Goal: Task Accomplishment & Management: Manage account settings

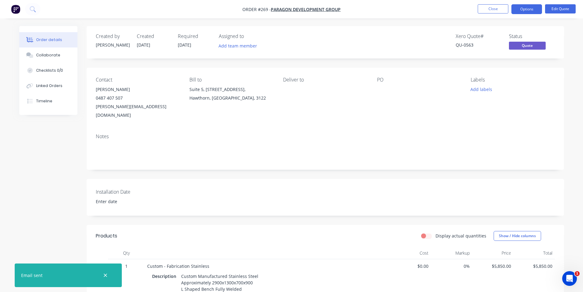
click at [46, 167] on div "Created by Eddie Created 29/08/25 Required 29/08/25 Assigned to Add team member…" at bounding box center [291, 245] width 545 height 438
click at [488, 12] on button "Close" at bounding box center [493, 8] width 31 height 9
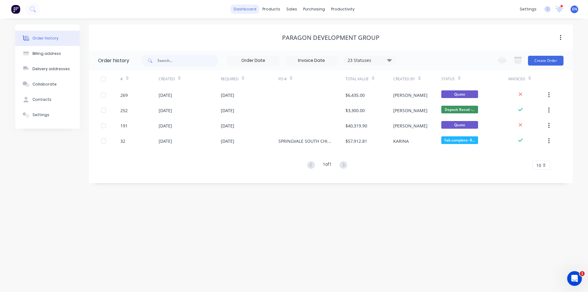
click at [244, 12] on link "dashboard" at bounding box center [245, 9] width 29 height 9
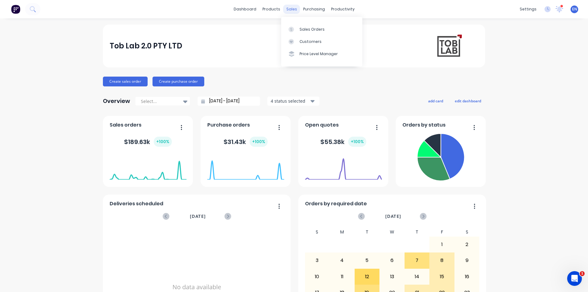
click at [290, 6] on div "sales" at bounding box center [291, 9] width 17 height 9
click at [305, 29] on div "Sales Orders" at bounding box center [312, 30] width 25 height 6
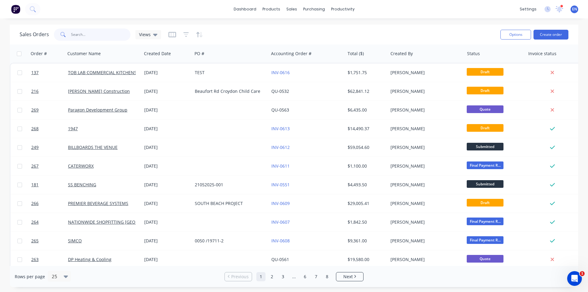
click at [96, 37] on input "text" at bounding box center [101, 34] width 60 height 12
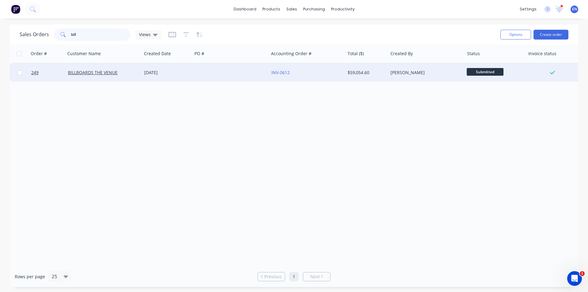
type input "bill"
click at [125, 66] on div "BILLBOARDS THE VENUE" at bounding box center [104, 72] width 76 height 18
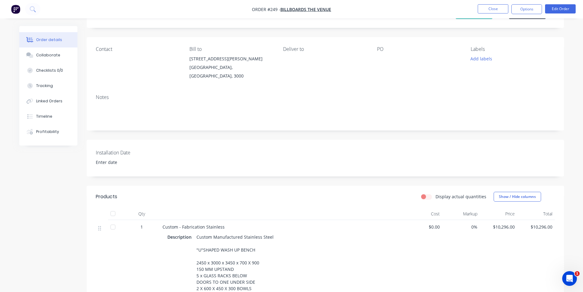
scroll to position [184, 0]
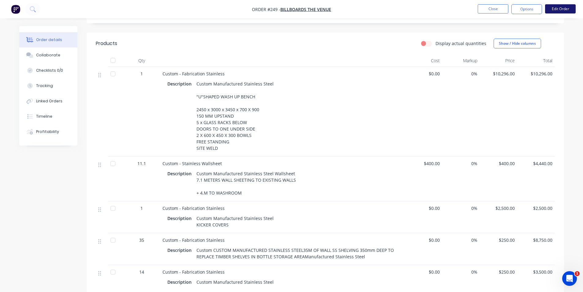
click at [549, 8] on button "Edit Order" at bounding box center [560, 8] width 31 height 9
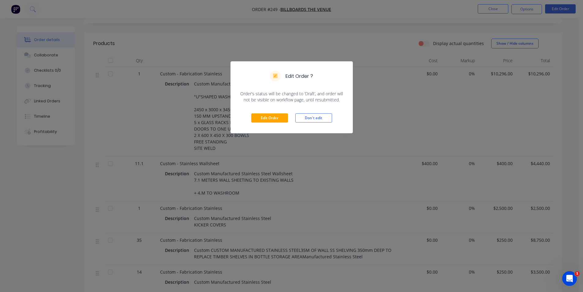
click at [265, 112] on div "Edit Order Don't edit" at bounding box center [292, 118] width 122 height 30
click at [270, 115] on button "Edit Order" at bounding box center [269, 117] width 37 height 9
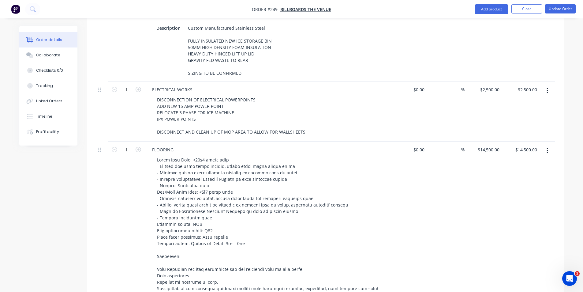
scroll to position [792, 0]
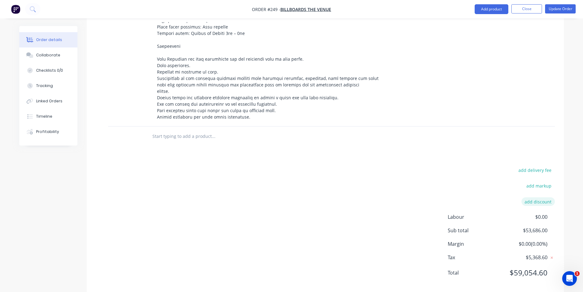
click at [545, 197] on button "add discount" at bounding box center [538, 201] width 33 height 8
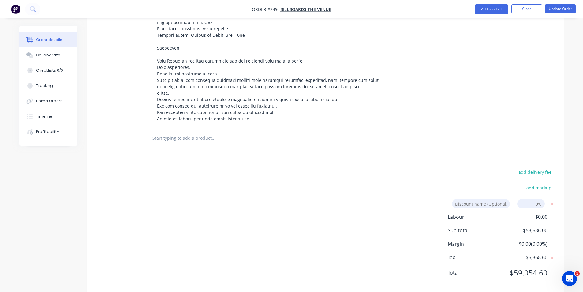
click at [534, 199] on input at bounding box center [532, 203] width 28 height 9
type input "7"
type input "8"
click input "submit" at bounding box center [0, 0] width 0 height 0
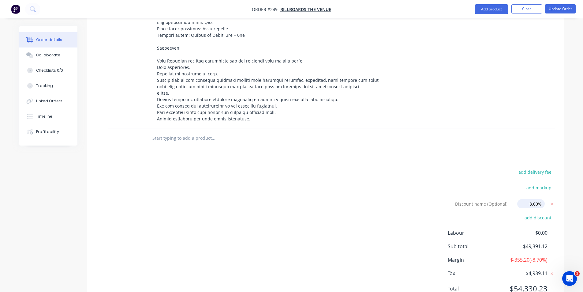
click at [539, 199] on input "8.00%" at bounding box center [532, 203] width 28 height 9
click input "submit" at bounding box center [0, 0] width 0 height 0
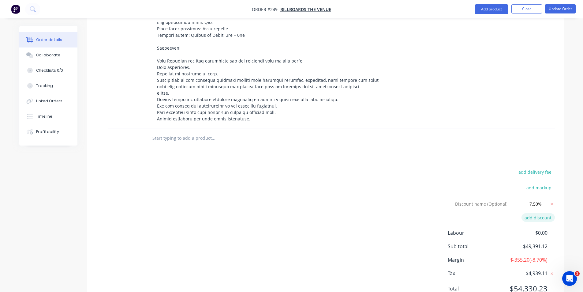
click at [542, 213] on button "add discount" at bounding box center [538, 217] width 33 height 8
click at [553, 217] on icon at bounding box center [552, 218] width 2 height 2
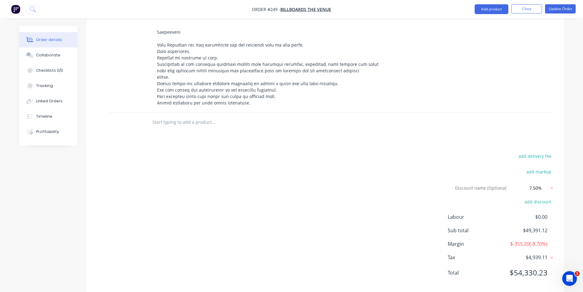
click at [427, 208] on div "add delivery fee add markup Discount name (Optional) 7.50% 7.50% 0% add discoun…" at bounding box center [325, 218] width 459 height 132
click at [539, 183] on input "7.50%" at bounding box center [532, 187] width 28 height 9
click input "submit" at bounding box center [0, 0] width 0 height 0
click at [460, 169] on div "add delivery fee add markup Discount name (Optional) 8.00% 8.00% 0% add discoun…" at bounding box center [325, 218] width 459 height 132
click at [538, 197] on button "add discount" at bounding box center [538, 201] width 33 height 8
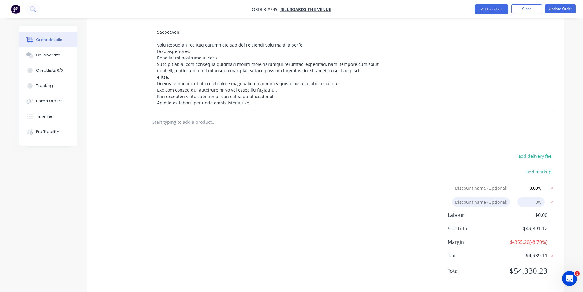
scroll to position [804, 0]
click at [552, 201] on icon at bounding box center [552, 204] width 6 height 6
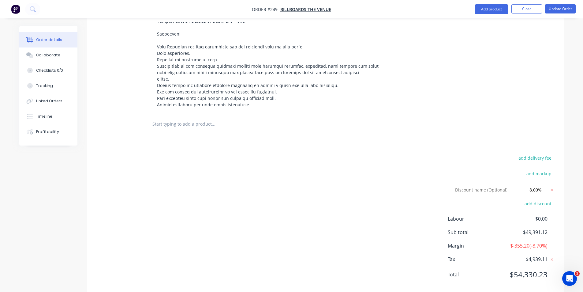
click at [432, 199] on div "add delivery fee add markup Discount name (Optional) 8.00% 8.00% 0% add discoun…" at bounding box center [325, 220] width 459 height 132
click at [538, 185] on input "8.00%" at bounding box center [532, 189] width 28 height 9
type input "8%"
click input "submit" at bounding box center [0, 0] width 0 height 0
click at [504, 172] on div "add markup" at bounding box center [517, 177] width 77 height 16
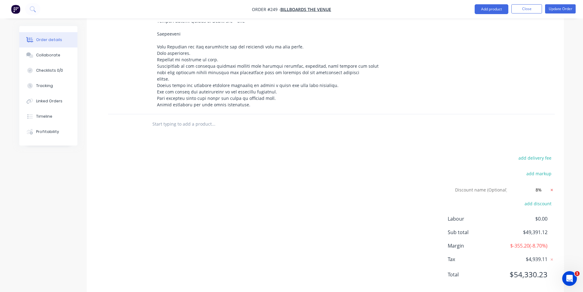
click at [549, 187] on icon at bounding box center [552, 190] width 6 height 6
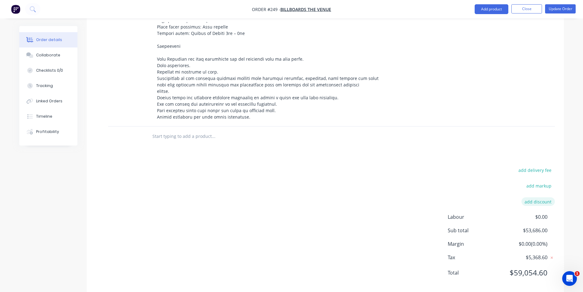
click at [543, 197] on button "add discount" at bounding box center [538, 201] width 33 height 8
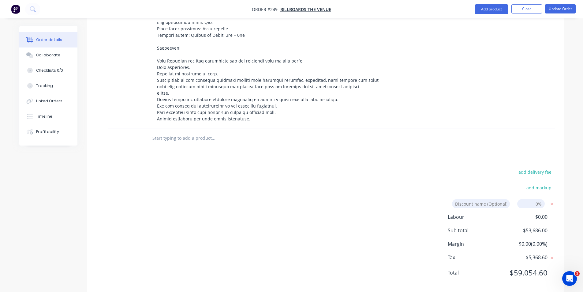
type input "8"
click input "submit" at bounding box center [0, 0] width 0 height 0
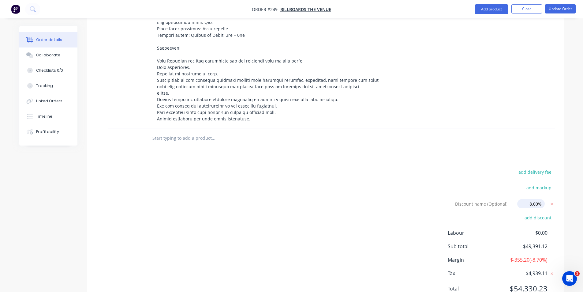
click at [537, 199] on input "8.00%" at bounding box center [532, 203] width 28 height 9
click at [538, 199] on input "8.00%" at bounding box center [532, 203] width 28 height 9
type input "7.5%"
click input "submit" at bounding box center [0, 0] width 0 height 0
click at [554, 8] on button "Update Order" at bounding box center [560, 8] width 31 height 9
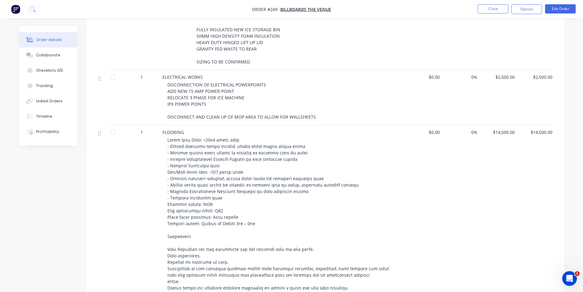
scroll to position [487, 0]
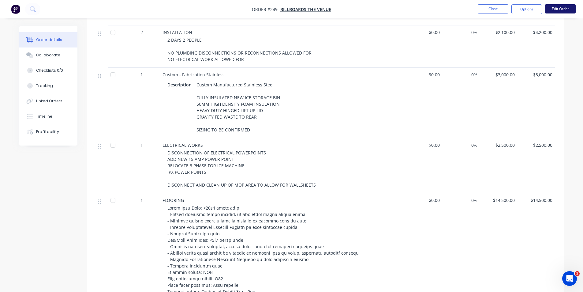
click at [555, 8] on button "Edit Order" at bounding box center [560, 8] width 31 height 9
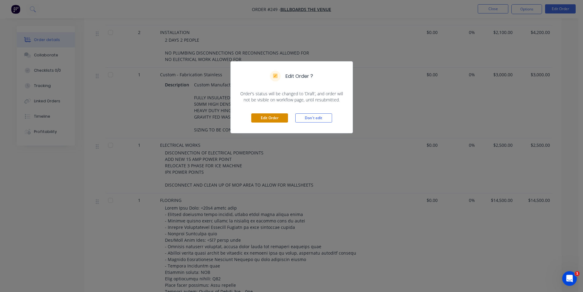
click at [270, 121] on button "Edit Order" at bounding box center [269, 117] width 37 height 9
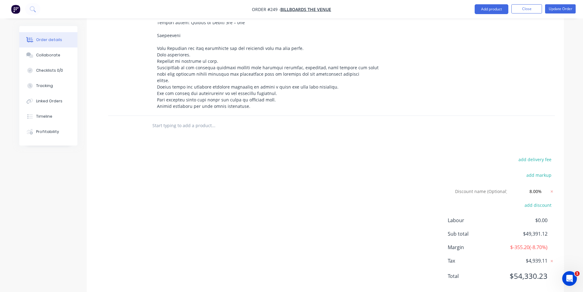
scroll to position [806, 0]
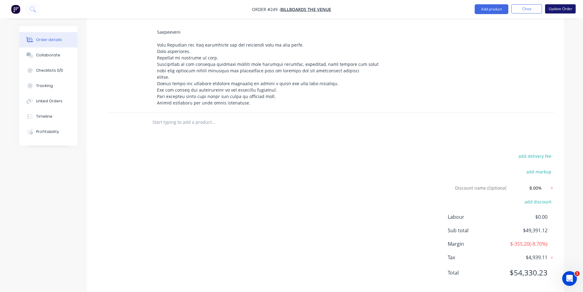
click at [566, 7] on button "Update Order" at bounding box center [560, 8] width 31 height 9
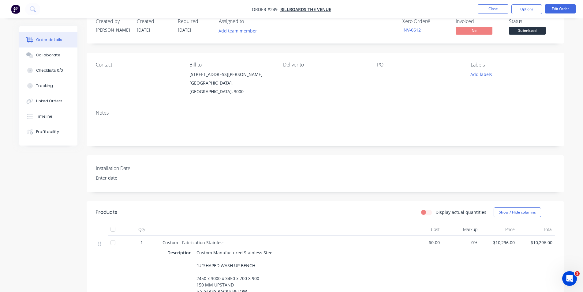
scroll to position [0, 0]
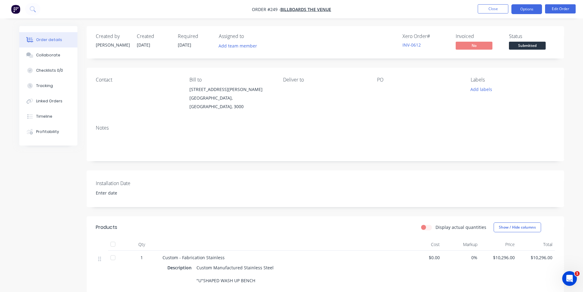
click at [535, 9] on button "Options" at bounding box center [527, 9] width 31 height 10
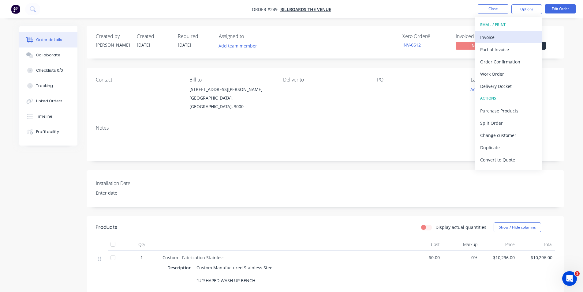
click at [500, 40] on div "Invoice" at bounding box center [509, 37] width 56 height 9
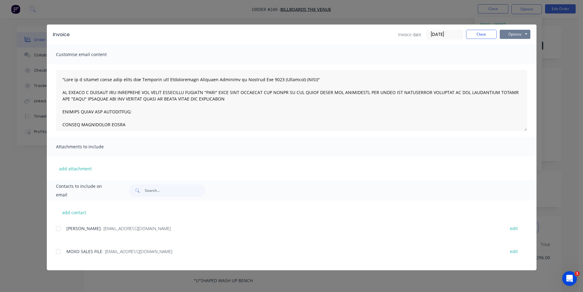
click at [525, 36] on button "Options" at bounding box center [515, 34] width 31 height 9
click at [520, 53] on button "Print" at bounding box center [519, 55] width 39 height 10
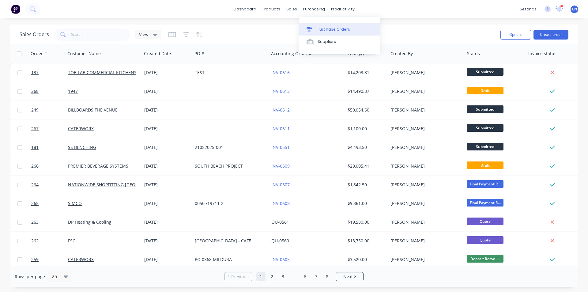
click at [321, 26] on link "Purchase Orders" at bounding box center [339, 29] width 81 height 12
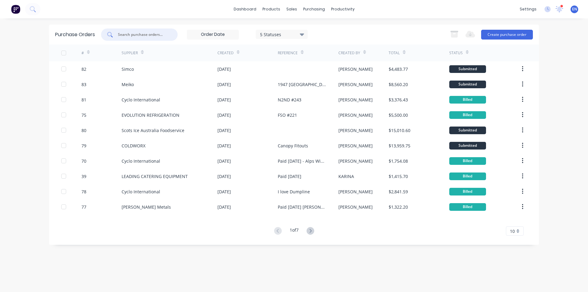
click at [145, 32] on input "text" at bounding box center [142, 35] width 51 height 6
type input "a"
click at [294, 6] on div "sales" at bounding box center [291, 9] width 17 height 9
click at [289, 8] on div "sales" at bounding box center [291, 9] width 17 height 9
click at [309, 28] on div "Sales Orders" at bounding box center [314, 30] width 25 height 6
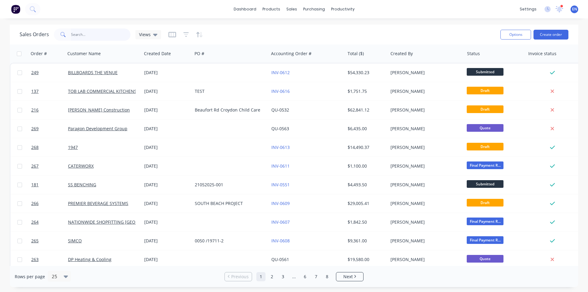
click at [96, 34] on input "text" at bounding box center [101, 34] width 60 height 12
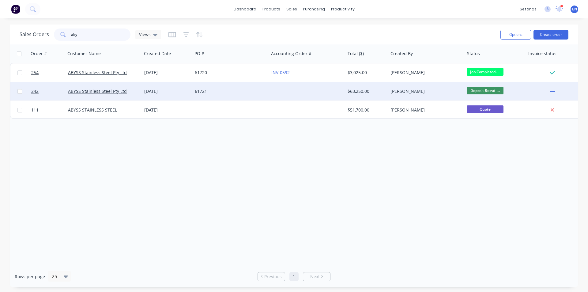
type input "aby"
click at [130, 90] on div "ABYSS Stainless Steel Pty Ltd" at bounding box center [102, 91] width 68 height 6
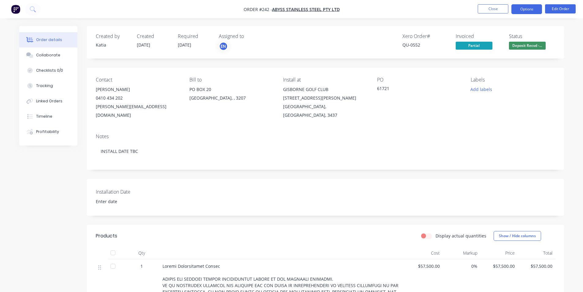
click at [533, 10] on button "Options" at bounding box center [527, 9] width 31 height 10
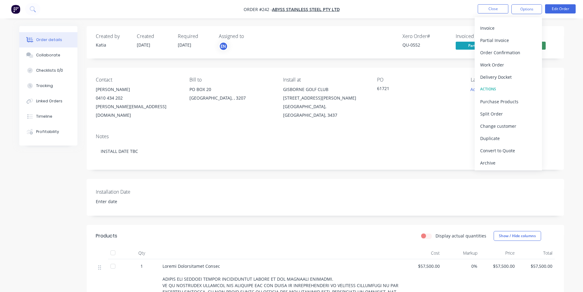
click at [458, 22] on div "Order details Collaborate Checklists 0/0 Tracking Linked Orders Timeline Profit…" at bounding box center [291, 296] width 583 height 593
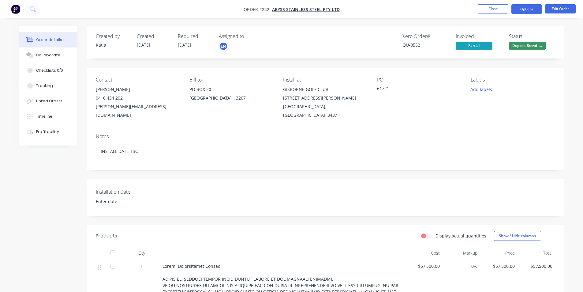
click at [522, 9] on button "Options" at bounding box center [527, 9] width 31 height 10
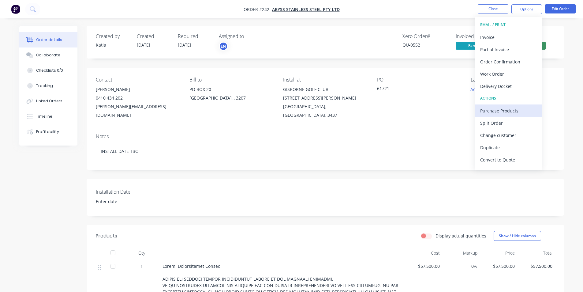
click at [505, 110] on div "Purchase Products" at bounding box center [509, 110] width 56 height 9
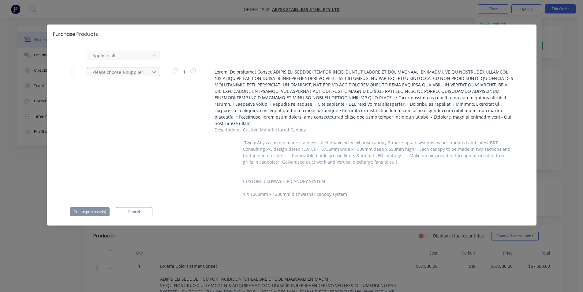
click at [156, 58] on icon at bounding box center [154, 55] width 6 height 6
click at [156, 73] on icon at bounding box center [154, 72] width 6 height 6
click at [157, 57] on icon at bounding box center [154, 55] width 6 height 6
click at [153, 69] on icon at bounding box center [154, 72] width 6 height 6
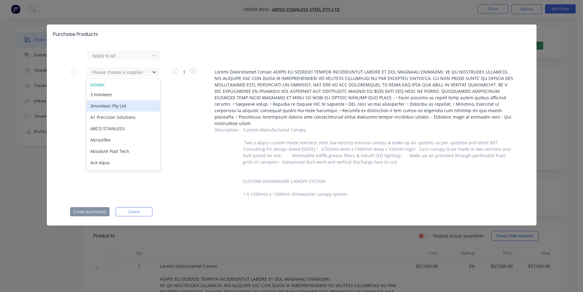
click at [173, 118] on div "1" at bounding box center [184, 132] width 46 height 129
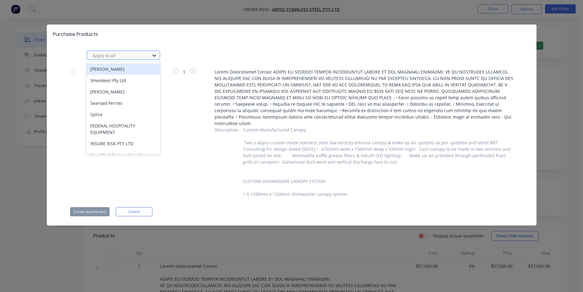
click at [157, 55] on icon at bounding box center [154, 55] width 6 height 6
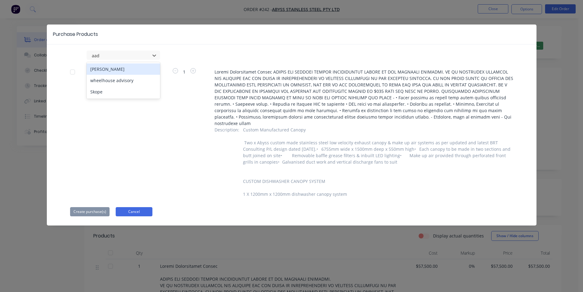
type input "aad"
click at [134, 209] on button "Cancel" at bounding box center [134, 211] width 37 height 9
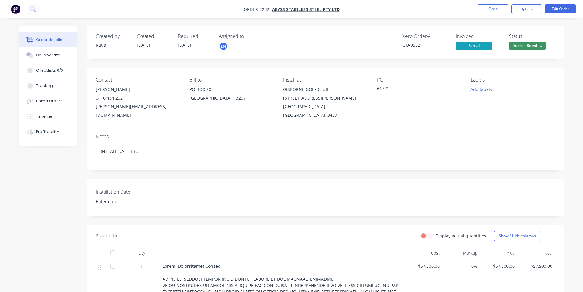
click at [354, 49] on div "Xero Order # QU-0552 Invoiced Partial Status Deposit Recvd -..." at bounding box center [417, 42] width 275 height 18
